Goal: Task Accomplishment & Management: Use online tool/utility

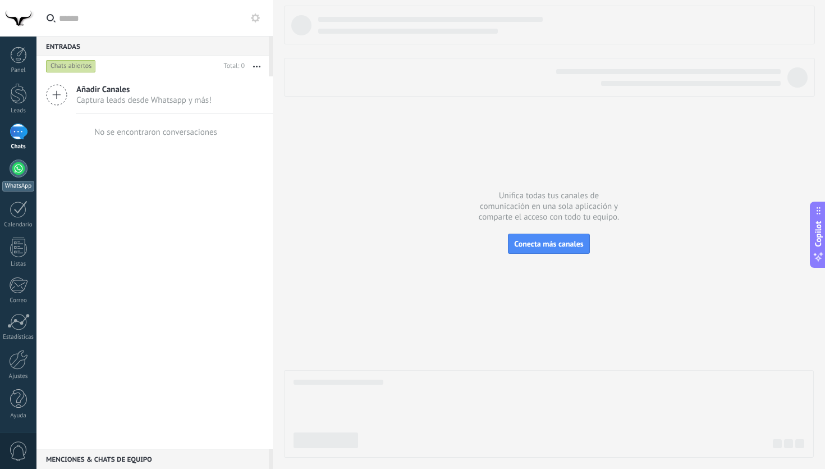
click at [14, 177] on link "WhatsApp" at bounding box center [18, 175] width 36 height 32
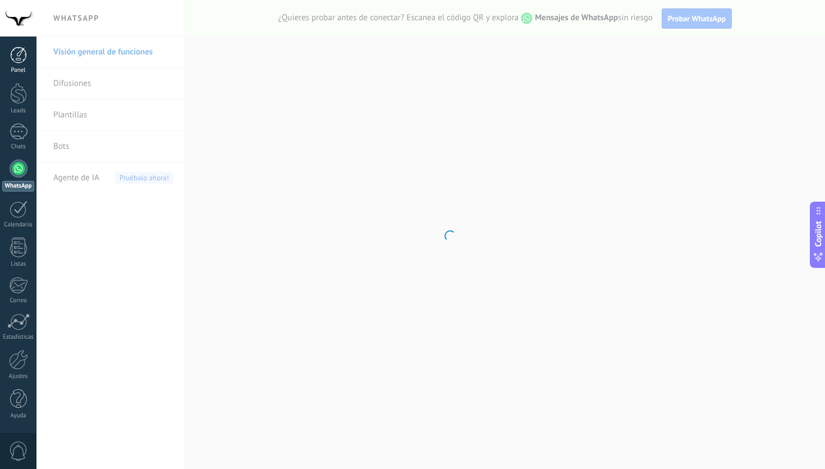
click at [20, 63] on link "Panel" at bounding box center [18, 61] width 36 height 28
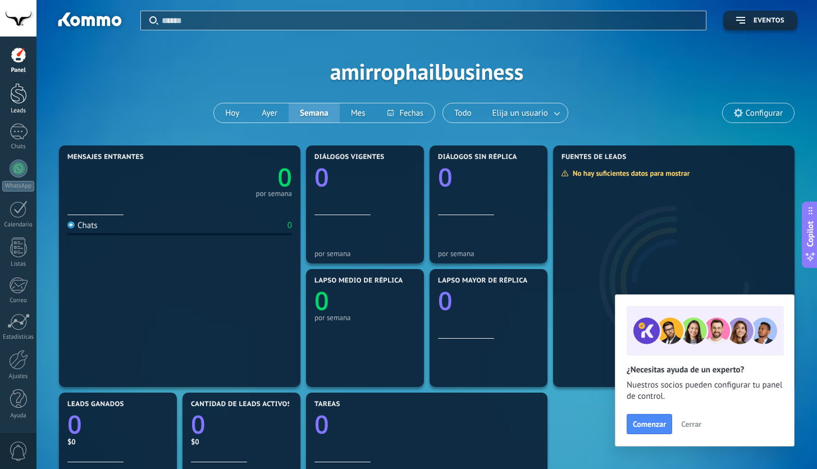
click at [17, 107] on div "Leads" at bounding box center [18, 110] width 33 height 7
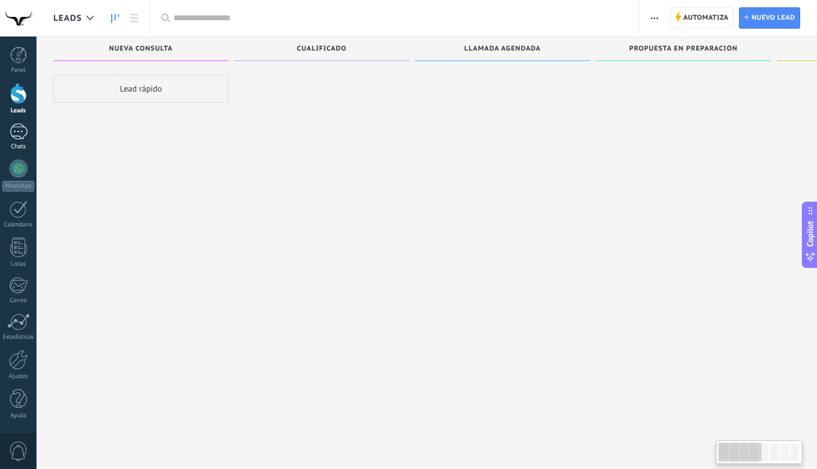
click at [16, 133] on div at bounding box center [19, 132] width 18 height 16
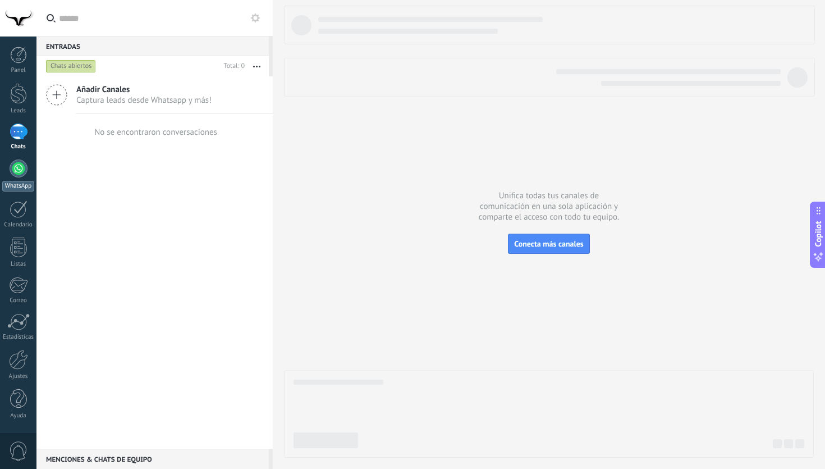
click at [21, 179] on link "WhatsApp" at bounding box center [18, 175] width 36 height 32
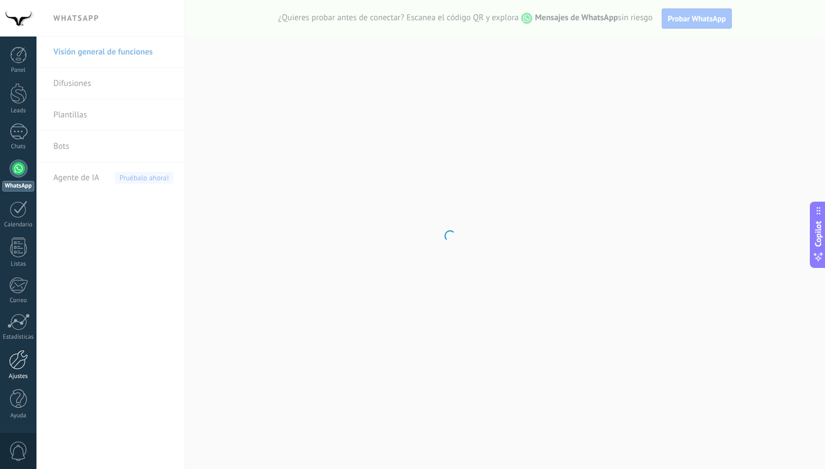
click at [19, 366] on div at bounding box center [18, 360] width 19 height 20
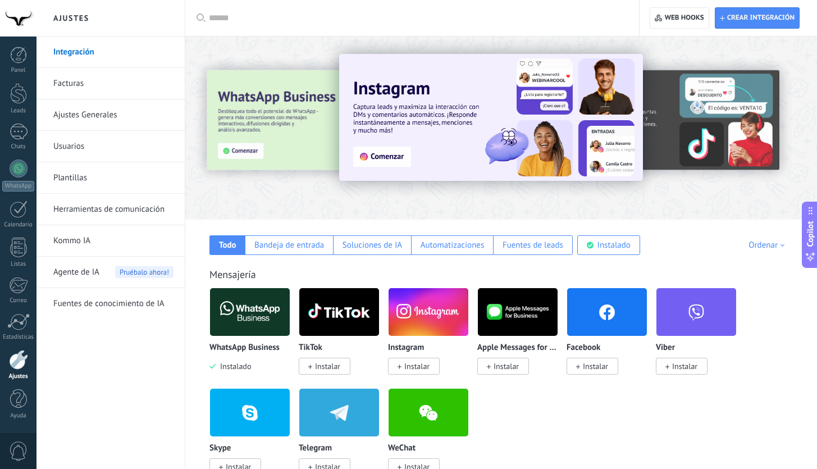
click at [273, 338] on div "WhatsApp Business Instalado" at bounding box center [249, 329] width 81 height 84
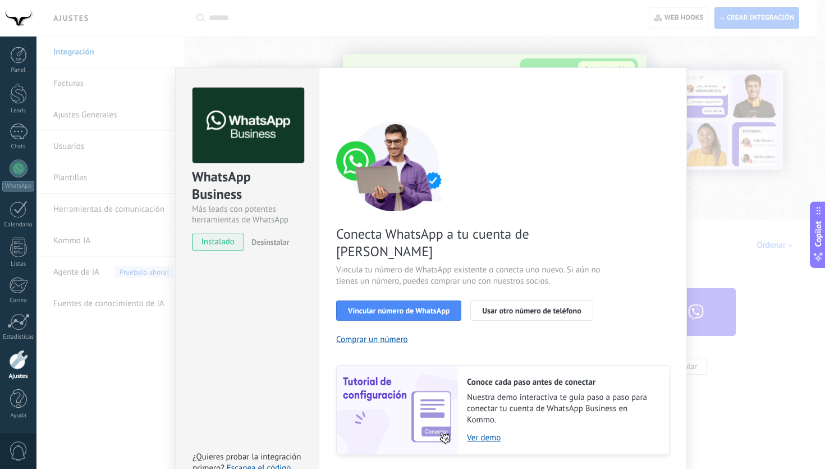
click at [266, 248] on button "Desinstalar" at bounding box center [268, 242] width 42 height 17
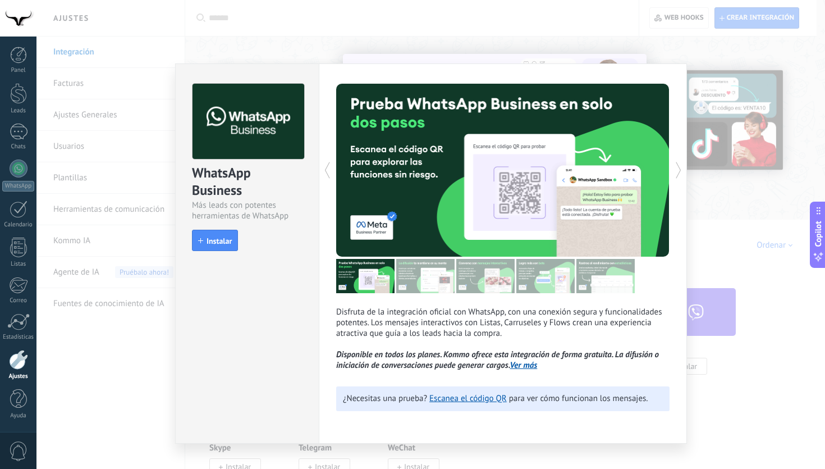
click at [294, 39] on div "WhatsApp Business Más leads con potentes herramientas de WhatsApp install Insta…" at bounding box center [430, 234] width 789 height 469
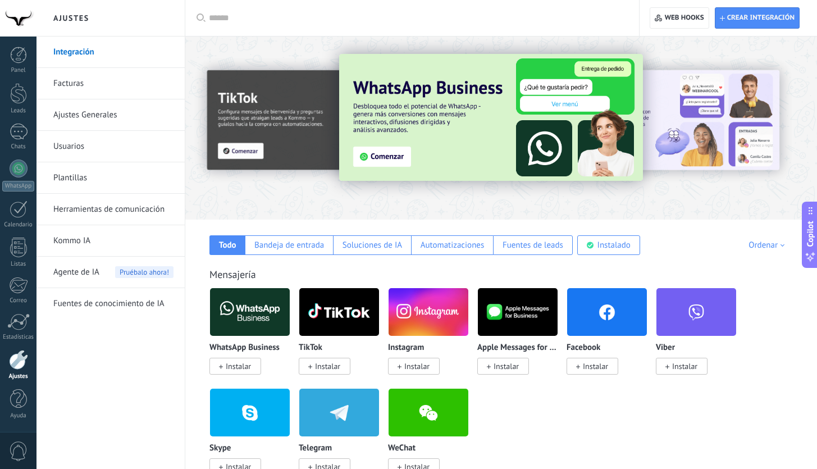
click at [241, 369] on span "Instalar" at bounding box center [238, 366] width 25 height 10
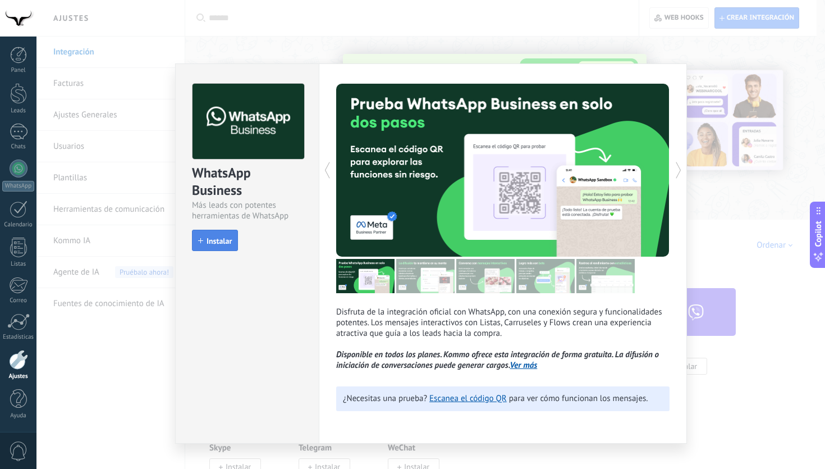
click at [229, 243] on span "Instalar" at bounding box center [219, 241] width 25 height 8
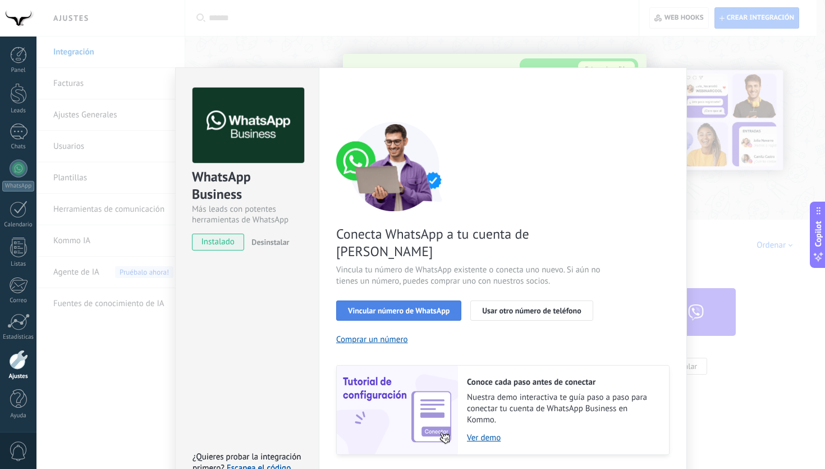
click at [409, 307] on span "Vincular número de WhatsApp" at bounding box center [399, 311] width 102 height 8
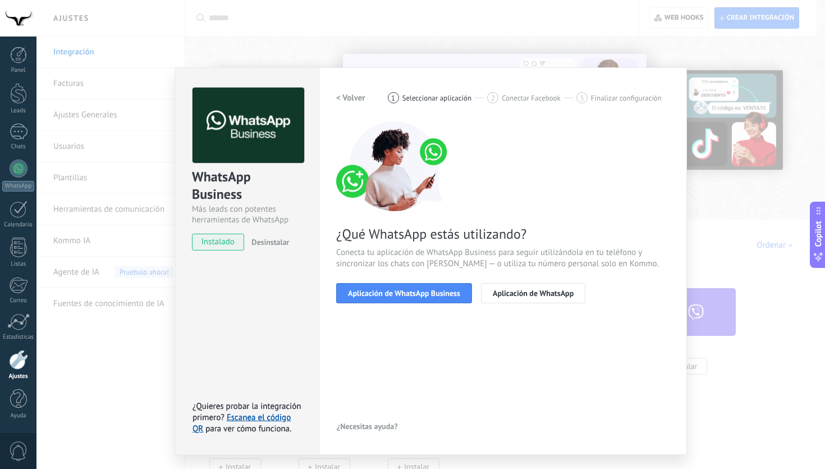
click at [341, 101] on h2 "< Volver" at bounding box center [350, 98] width 29 height 11
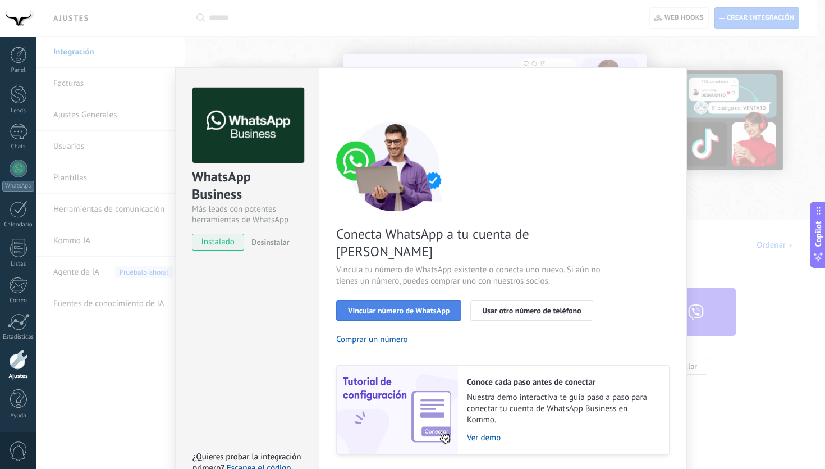
click at [445, 307] on span "Vincular número de WhatsApp" at bounding box center [399, 311] width 102 height 8
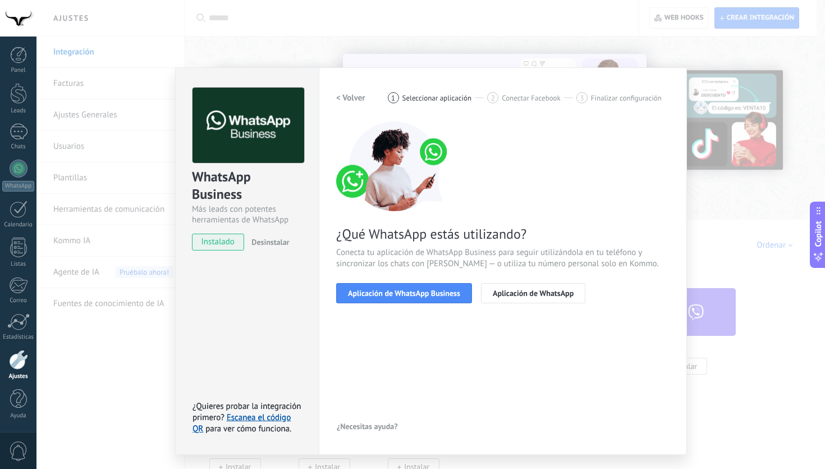
drag, startPoint x: 353, startPoint y: 93, endPoint x: 377, endPoint y: 107, distance: 27.9
click at [353, 93] on h2 "< Volver" at bounding box center [350, 98] width 29 height 11
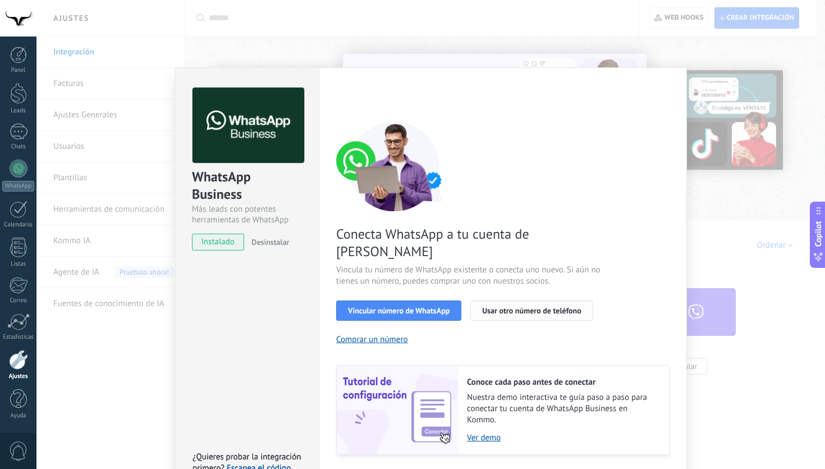
click at [566, 307] on span "Usar otro número de teléfono" at bounding box center [531, 311] width 99 height 8
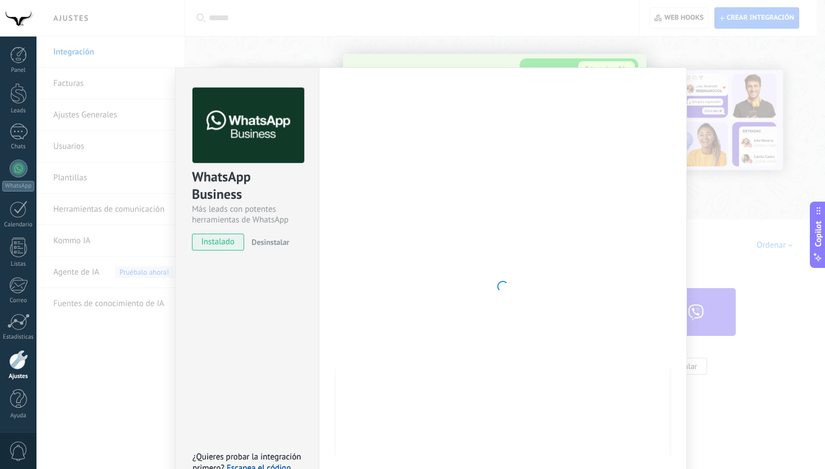
click at [332, 46] on div "WhatsApp Business Más leads con potentes herramientas de WhatsApp instalado Des…" at bounding box center [430, 234] width 789 height 469
